Goal: Task Accomplishment & Management: Use online tool/utility

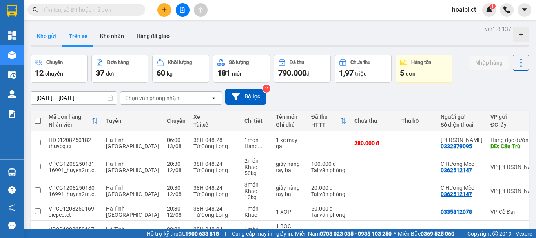
click at [46, 34] on button "Kho gửi" at bounding box center [47, 36] width 32 height 19
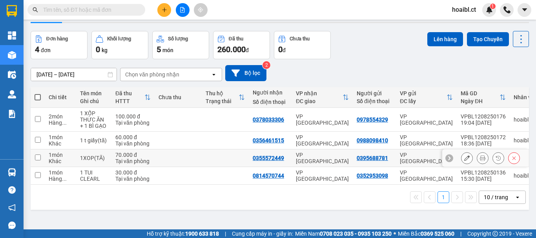
scroll to position [36, 0]
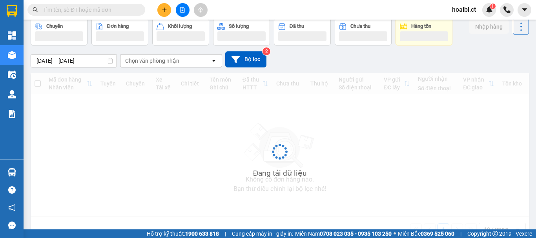
scroll to position [27, 0]
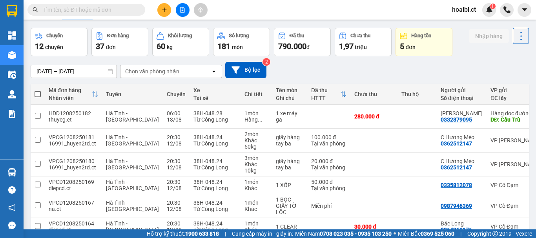
click at [161, 6] on button at bounding box center [164, 10] width 14 height 14
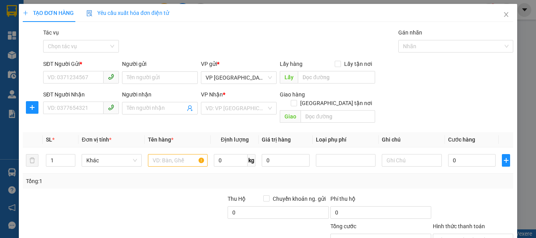
click at [62, 71] on div "SĐT Người Gửi *" at bounding box center [81, 66] width 76 height 12
click at [64, 75] on input "SĐT Người Gửi *" at bounding box center [73, 77] width 60 height 13
type input "0"
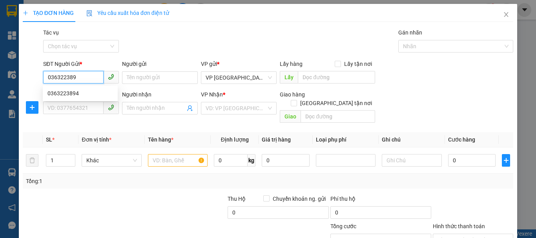
type input "0363223894"
click at [71, 94] on div "0363223894" at bounding box center [80, 93] width 66 height 9
type input "0355159495"
type input "70.000"
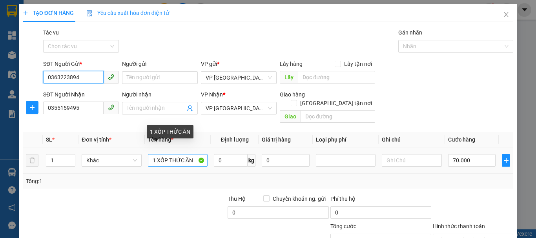
type input "0363223894"
click at [165, 155] on input "1 XỐP THỨC ĂN" at bounding box center [178, 160] width 60 height 13
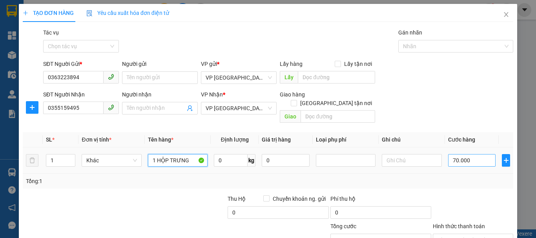
type input "1 HỘP TRƯNG"
click at [455, 154] on input "70.000" at bounding box center [472, 160] width 48 height 13
type input "3"
type input "30"
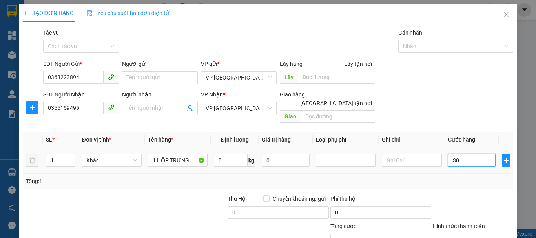
type input "30"
type input "300"
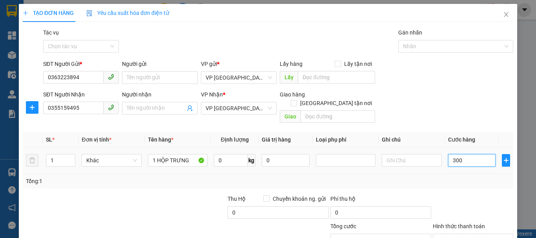
type input "3.000"
type input "30.000"
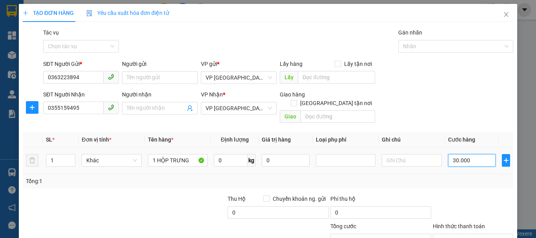
type input "30.000"
click at [458, 195] on div at bounding box center [473, 208] width 82 height 27
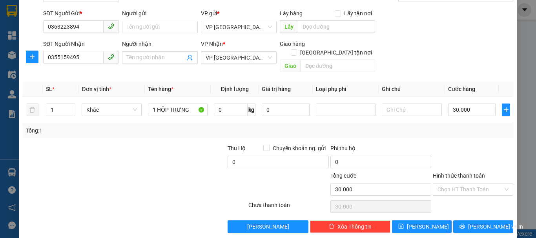
scroll to position [52, 0]
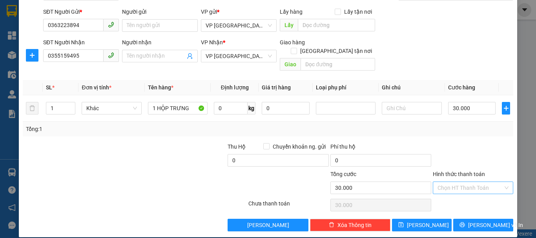
click at [444, 182] on input "Hình thức thanh toán" at bounding box center [471, 188] width 66 height 12
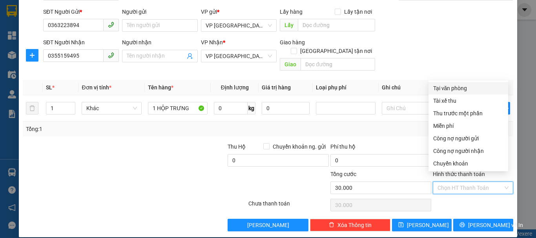
click at [448, 86] on div "Tại văn phòng" at bounding box center [468, 88] width 70 height 9
type input "0"
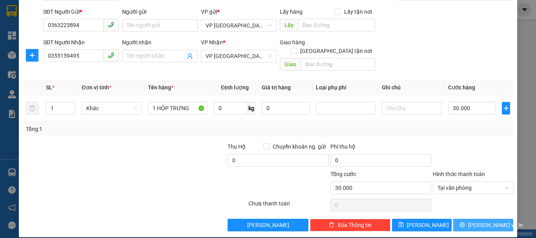
click at [465, 222] on icon "printer" at bounding box center [462, 224] width 5 height 5
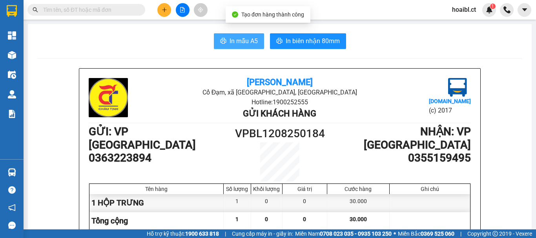
click at [225, 38] on button "In mẫu A5" at bounding box center [239, 41] width 50 height 16
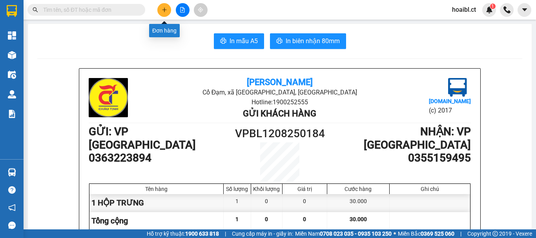
click at [164, 9] on icon "plus" at bounding box center [164, 9] width 5 height 5
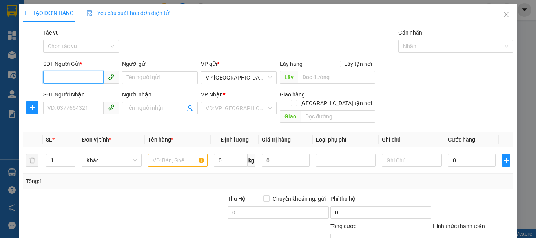
click at [72, 74] on input "SĐT Người Gửi *" at bounding box center [73, 77] width 60 height 13
click at [69, 78] on input "SĐT Người Gửi *" at bounding box center [73, 77] width 60 height 13
type input "0364046448"
click at [78, 91] on div "0364046448" at bounding box center [80, 93] width 66 height 9
type input "0363267299"
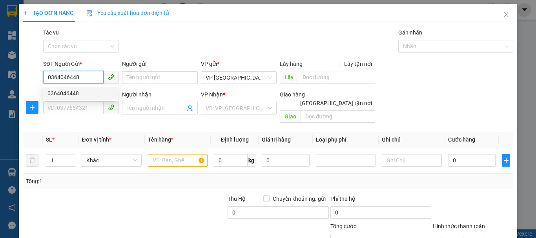
type input "0353966985"
type input "100.000"
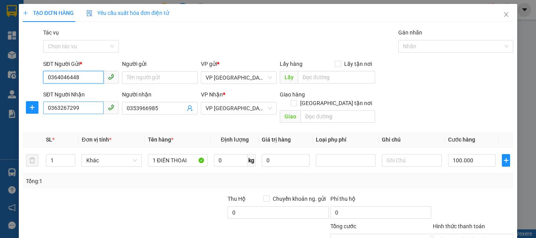
type input "0364046448"
click at [77, 107] on input "0363267299" at bounding box center [73, 108] width 60 height 13
type input "0353966985"
click at [172, 122] on div "Transit Pickup Surcharge Ids Transit Deliver Surcharge Ids Transit Deliver Surc…" at bounding box center [268, 156] width 491 height 256
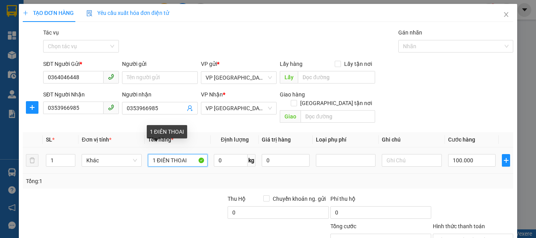
click at [168, 154] on input "1 ĐIÊN THOAI" at bounding box center [178, 160] width 60 height 13
type input "1XOP(TĂ)"
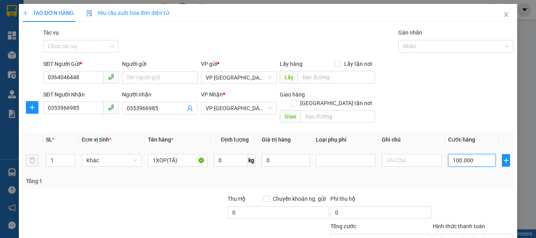
click at [462, 154] on input "100.000" at bounding box center [472, 160] width 48 height 13
type input "4"
type input "40"
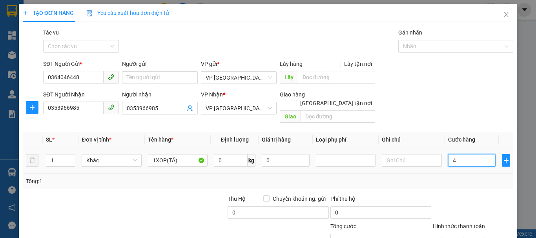
type input "40"
type input "40.000"
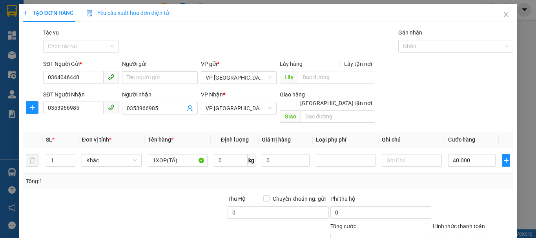
click at [491, 195] on div at bounding box center [473, 208] width 82 height 27
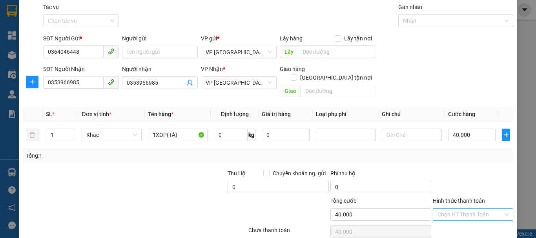
scroll to position [39, 0]
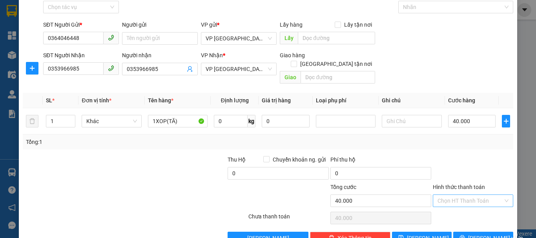
click at [450, 195] on input "Hình thức thanh toán" at bounding box center [471, 201] width 66 height 12
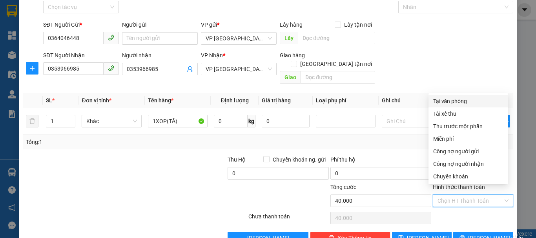
click at [448, 98] on div "Tại văn phòng" at bounding box center [468, 101] width 70 height 9
type input "0"
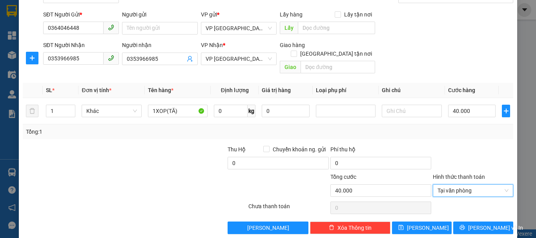
scroll to position [52, 0]
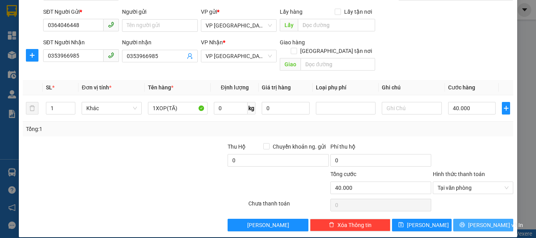
click at [479, 221] on span "[PERSON_NAME] và In" at bounding box center [495, 225] width 55 height 9
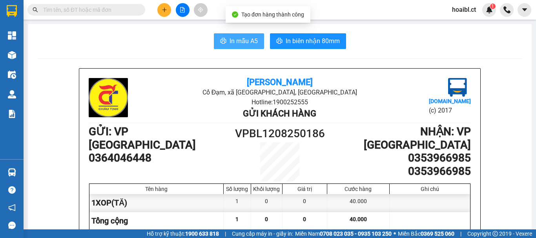
click at [240, 37] on span "In mẫu A5" at bounding box center [244, 41] width 28 height 10
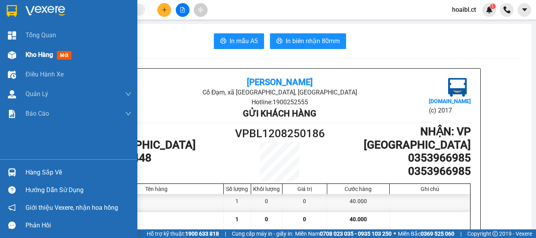
click at [24, 55] on div "Kho hàng mới" at bounding box center [68, 55] width 137 height 20
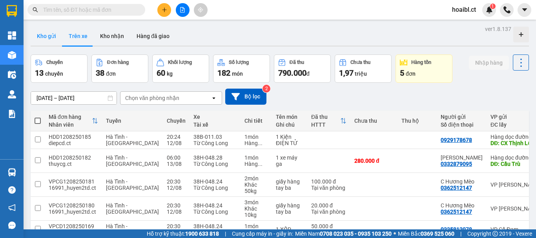
click at [46, 33] on button "Kho gửi" at bounding box center [47, 36] width 32 height 19
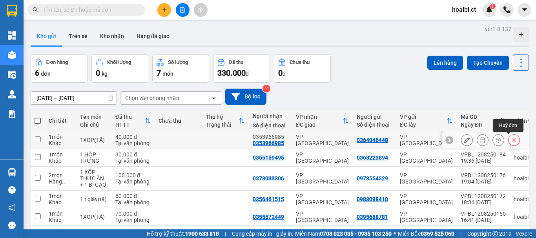
click at [511, 141] on icon at bounding box center [513, 139] width 5 height 5
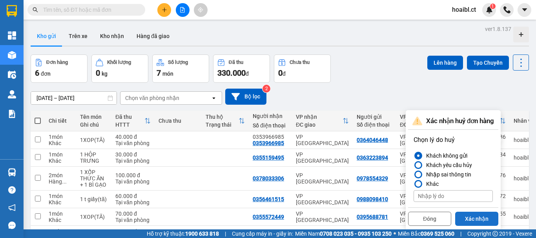
click at [471, 217] on button "Xác nhận" at bounding box center [476, 219] width 43 height 14
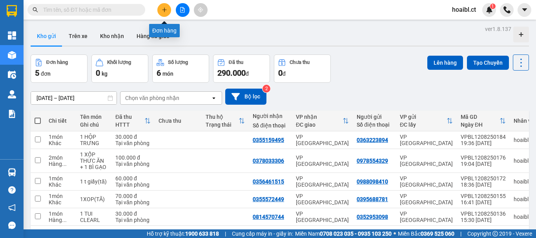
click at [164, 10] on icon "plus" at bounding box center [164, 9] width 5 height 5
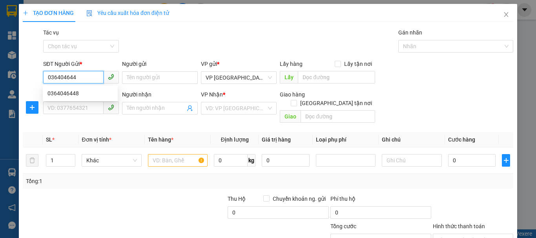
type input "0364046448"
click at [75, 87] on div "0364046448" at bounding box center [80, 93] width 75 height 13
type input "0363267299"
type input "0353966985"
type input "100.000"
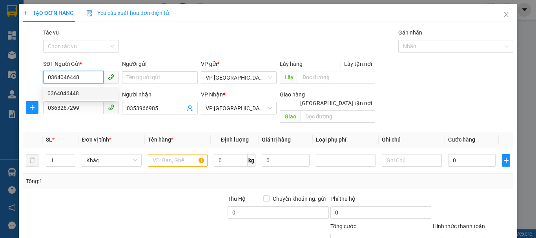
type input "100.000"
type input "0364046448"
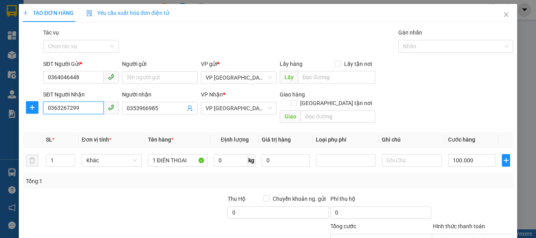
click at [76, 106] on input "0363267299" at bounding box center [73, 108] width 60 height 13
type input "0353966985"
click at [196, 132] on th "Tên hàng *" at bounding box center [178, 139] width 66 height 15
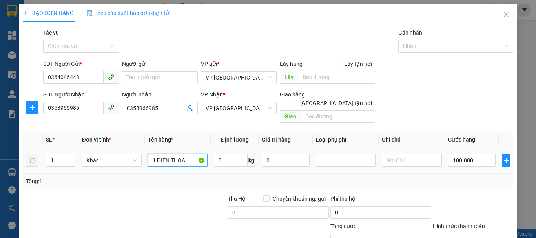
click at [179, 154] on input "1 ĐIÊN THOAI" at bounding box center [178, 160] width 60 height 13
type input "1XOP(TĂ)"
click at [449, 154] on input "100.000" at bounding box center [472, 160] width 48 height 13
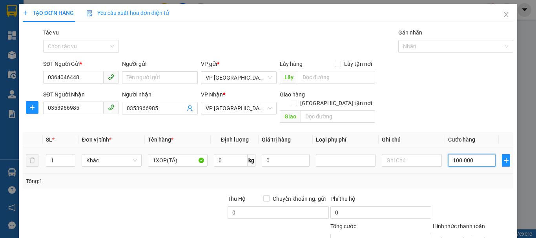
type input "4"
type input "40"
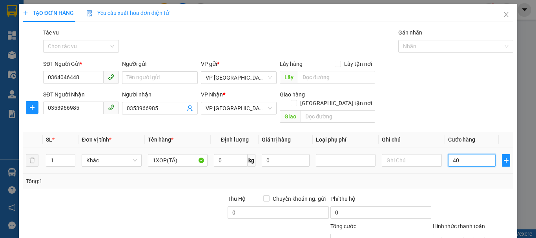
type input "40"
type input "40.000"
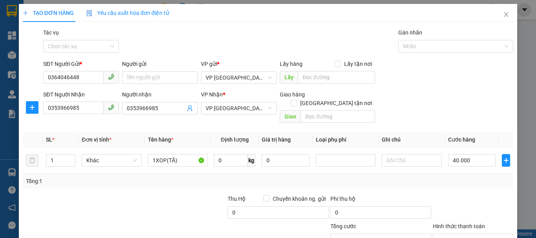
click at [460, 178] on div "Tổng: 1" at bounding box center [268, 181] width 491 height 15
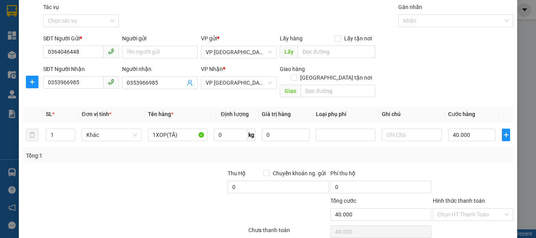
scroll to position [52, 0]
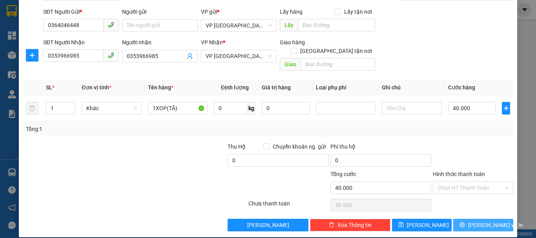
click at [469, 219] on button "[PERSON_NAME] và In" at bounding box center [483, 225] width 60 height 13
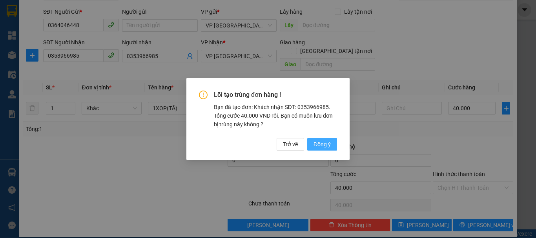
click at [326, 143] on span "Đồng ý" at bounding box center [322, 144] width 17 height 9
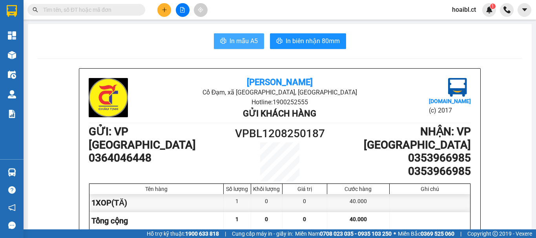
click at [237, 42] on span "In mẫu A5" at bounding box center [244, 41] width 28 height 10
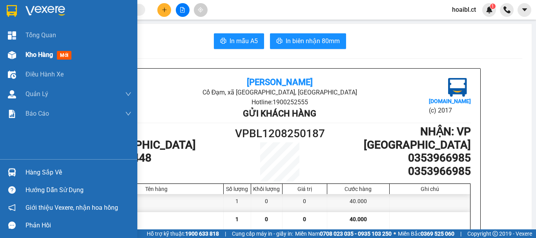
click at [13, 54] on img at bounding box center [12, 55] width 8 height 8
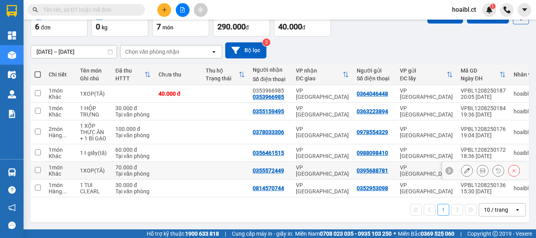
scroll to position [49, 0]
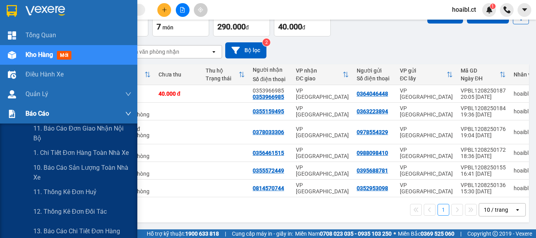
click at [14, 116] on img at bounding box center [12, 114] width 8 height 8
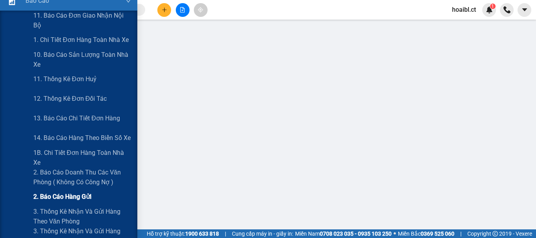
scroll to position [118, 0]
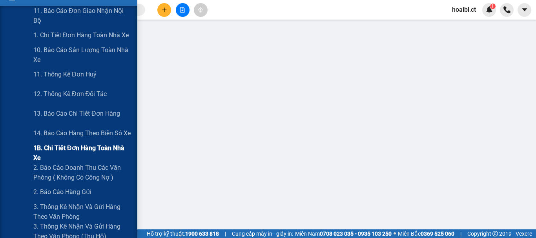
click at [69, 152] on span "1B. Chi tiết đơn hàng toàn nhà xe" at bounding box center [82, 153] width 98 height 20
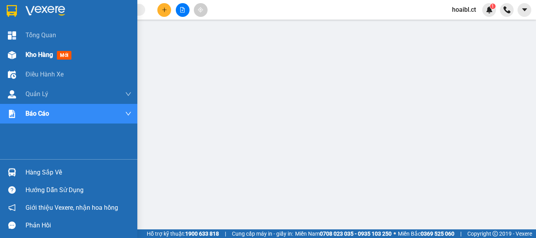
click at [37, 58] on span "Kho hàng" at bounding box center [39, 54] width 27 height 7
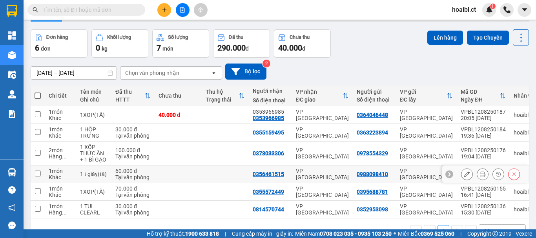
scroll to position [49, 0]
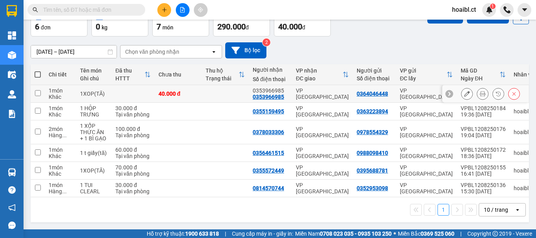
drag, startPoint x: 335, startPoint y: 87, endPoint x: 332, endPoint y: 108, distance: 21.0
click at [336, 88] on div "VP [GEOGRAPHIC_DATA]" at bounding box center [322, 94] width 53 height 13
checkbox input "true"
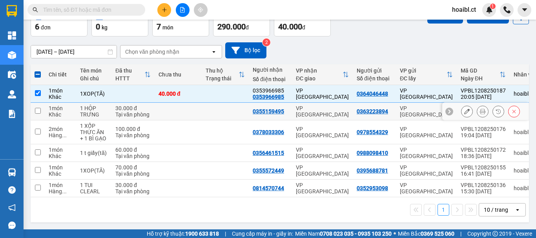
click at [332, 112] on td "VP [GEOGRAPHIC_DATA]" at bounding box center [322, 112] width 61 height 18
checkbox input "true"
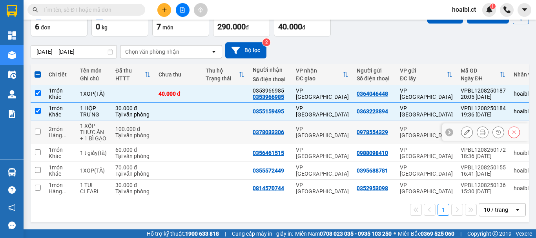
click at [339, 140] on td "VP [GEOGRAPHIC_DATA]" at bounding box center [322, 132] width 61 height 24
checkbox input "true"
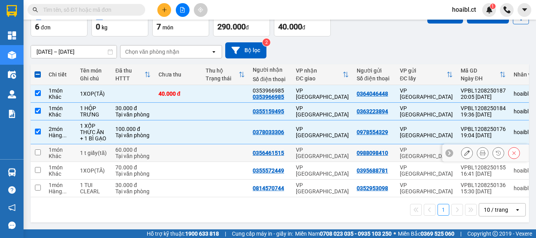
click at [336, 150] on div "VP [GEOGRAPHIC_DATA]" at bounding box center [322, 153] width 53 height 13
checkbox input "true"
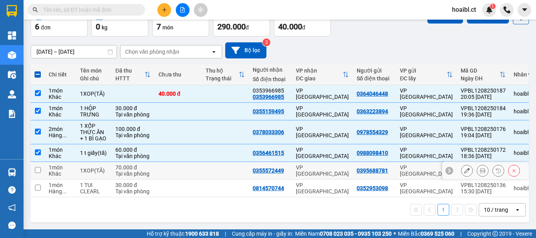
click at [335, 170] on div "VP [GEOGRAPHIC_DATA]" at bounding box center [322, 170] width 53 height 13
checkbox input "true"
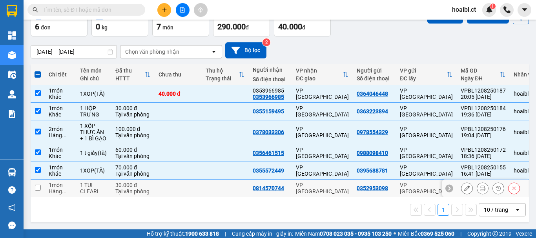
click at [334, 188] on div "VP [GEOGRAPHIC_DATA]" at bounding box center [322, 188] width 53 height 13
checkbox input "true"
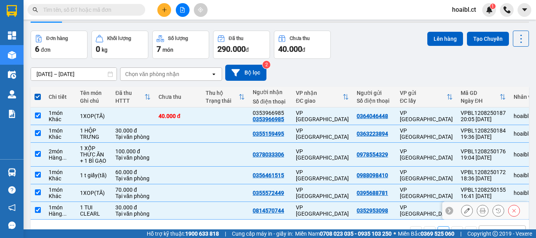
scroll to position [0, 0]
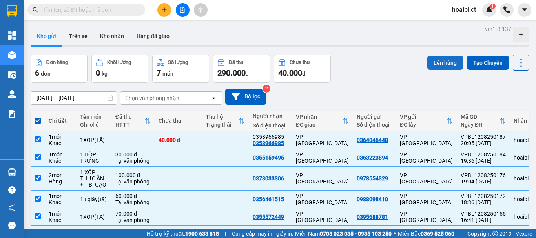
click at [436, 60] on button "Lên hàng" at bounding box center [445, 63] width 36 height 14
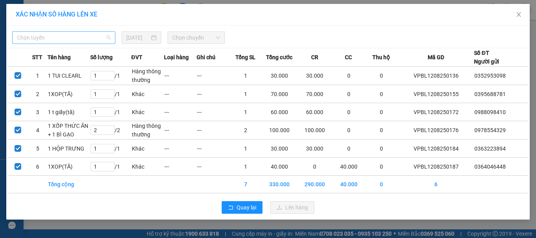
click at [68, 34] on span "Chọn tuyến" at bounding box center [64, 38] width 94 height 12
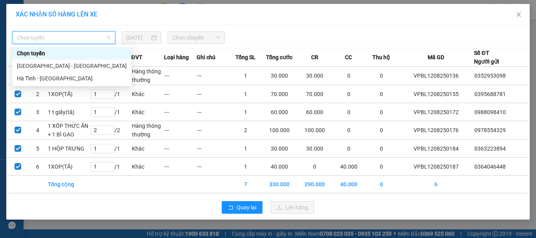
click at [62, 40] on span "Chọn tuyến" at bounding box center [64, 38] width 94 height 12
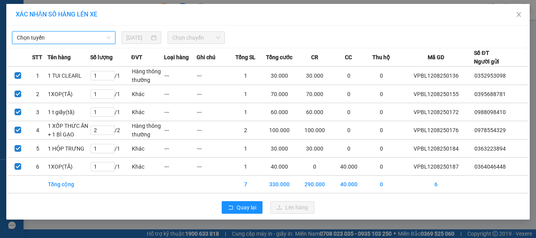
click at [58, 37] on span "Chọn tuyến" at bounding box center [64, 38] width 94 height 12
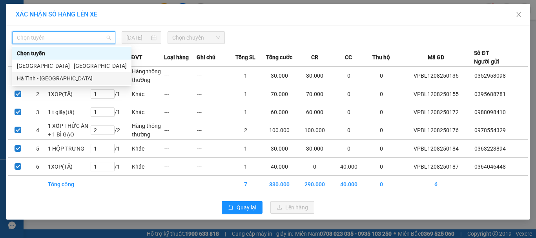
click at [45, 77] on div "Hà Tĩnh - [GEOGRAPHIC_DATA]" at bounding box center [72, 78] width 110 height 9
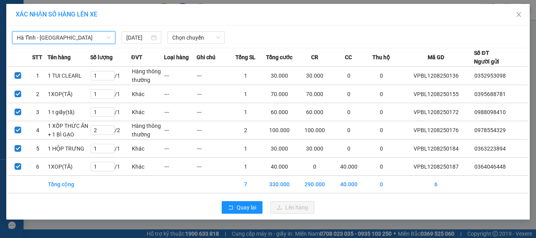
click at [67, 38] on span "Hà Tĩnh - [GEOGRAPHIC_DATA]" at bounding box center [64, 38] width 94 height 12
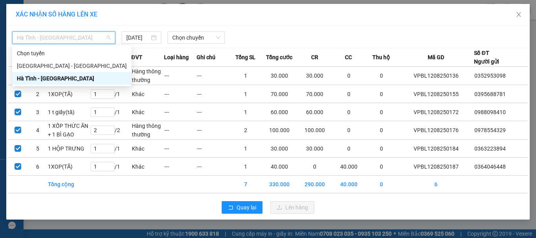
click at [56, 77] on div "Hà Tĩnh - [GEOGRAPHIC_DATA]" at bounding box center [72, 78] width 110 height 9
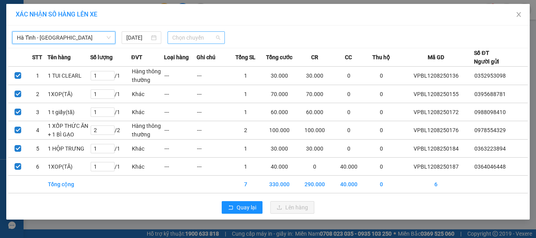
click at [180, 38] on span "Chọn chuyến" at bounding box center [196, 38] width 48 height 12
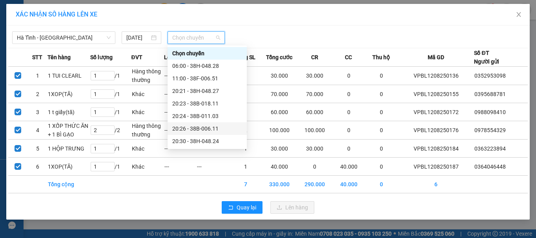
click at [205, 127] on div "20:26 - 38B-006.11" at bounding box center [207, 128] width 70 height 9
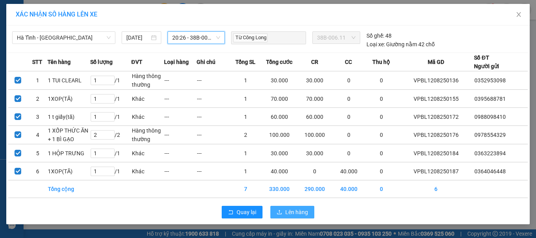
click at [288, 210] on span "Lên hàng" at bounding box center [296, 212] width 23 height 9
